Goal: Task Accomplishment & Management: Use online tool/utility

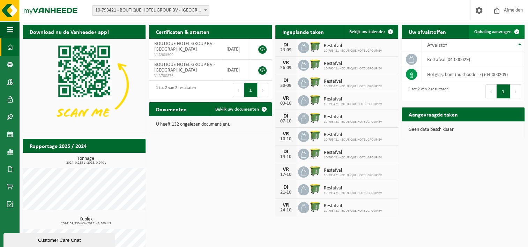
click at [490, 33] on span "Ophaling aanvragen" at bounding box center [492, 32] width 37 height 5
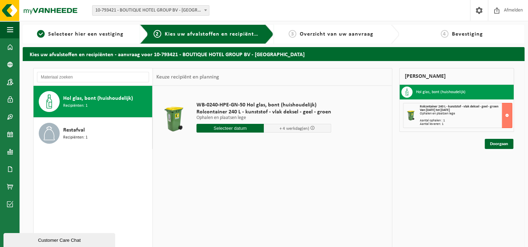
click at [225, 128] on input "text" at bounding box center [229, 128] width 67 height 9
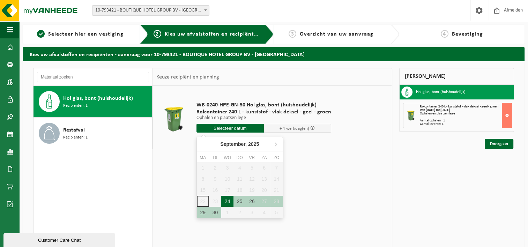
click at [227, 199] on div "24" at bounding box center [227, 201] width 12 height 11
type input "Van 2025-09-24"
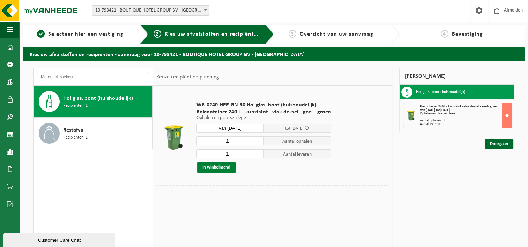
click at [221, 167] on button "In winkelmand" at bounding box center [216, 167] width 38 height 11
click at [500, 144] on link "Doorgaan" at bounding box center [498, 144] width 29 height 10
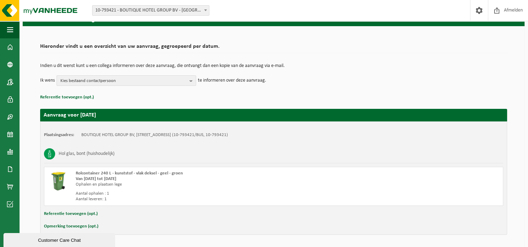
scroll to position [57, 0]
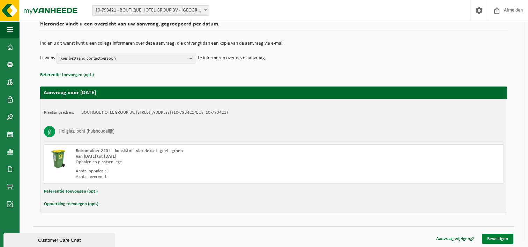
click at [498, 238] on link "Bevestigen" at bounding box center [497, 239] width 31 height 10
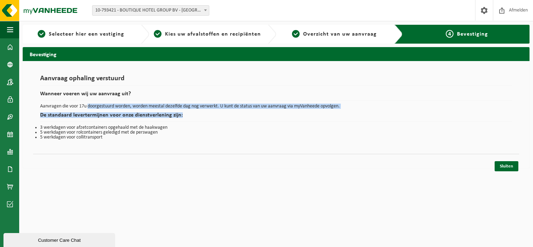
drag, startPoint x: 89, startPoint y: 105, endPoint x: 336, endPoint y: 110, distance: 247.3
click at [336, 110] on div "Aanvraag ophaling verstuurd Wanneer voeren wij uw aanvraag uit? Aanvragen die v…" at bounding box center [276, 107] width 472 height 65
click at [335, 109] on div "Aanvraag ophaling verstuurd Wanneer voeren wij uw aanvraag uit? Aanvragen die v…" at bounding box center [276, 107] width 472 height 65
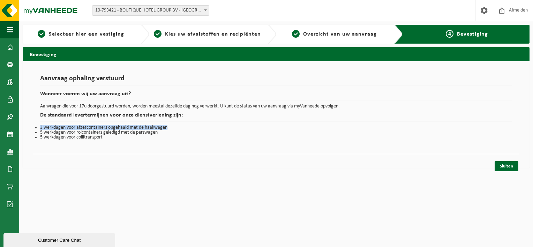
drag, startPoint x: 39, startPoint y: 127, endPoint x: 171, endPoint y: 126, distance: 131.8
click at [171, 126] on div "Aanvraag ophaling verstuurd Wanneer voeren wij uw aanvraag uit? Aanvragen die v…" at bounding box center [276, 107] width 486 height 79
click at [171, 126] on li "3 werkdagen voor afzetcontainers opgehaald met de haakwagen" at bounding box center [276, 127] width 472 height 5
click at [514, 163] on link "Sluiten" at bounding box center [506, 166] width 24 height 10
